Goal: Information Seeking & Learning: Learn about a topic

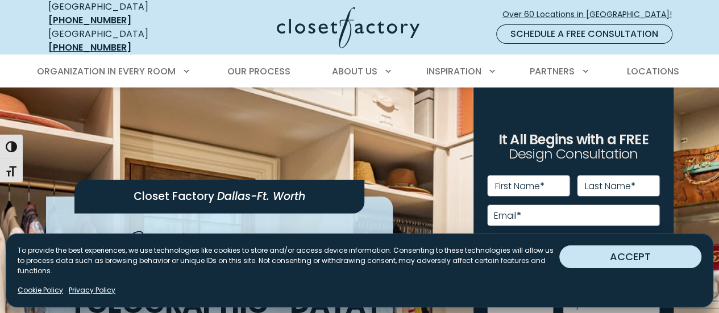
click at [579, 267] on button "ACCEPT" at bounding box center [630, 256] width 142 height 23
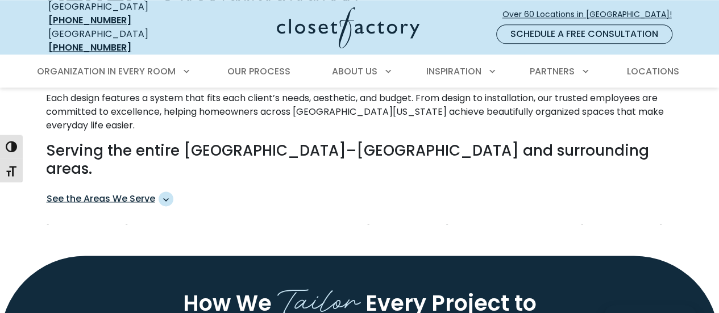
scroll to position [743, 0]
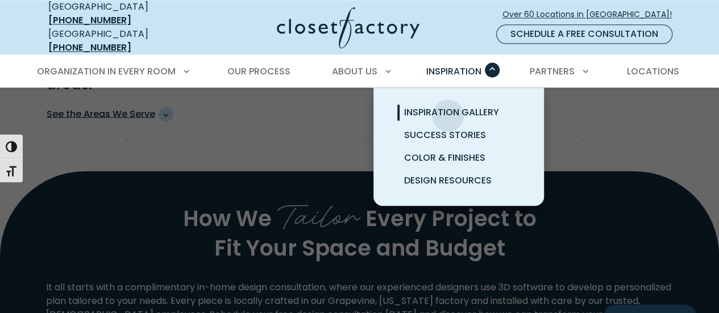
click at [448, 106] on span "Inspiration Gallery" at bounding box center [451, 112] width 95 height 13
